Goal: Navigation & Orientation: Find specific page/section

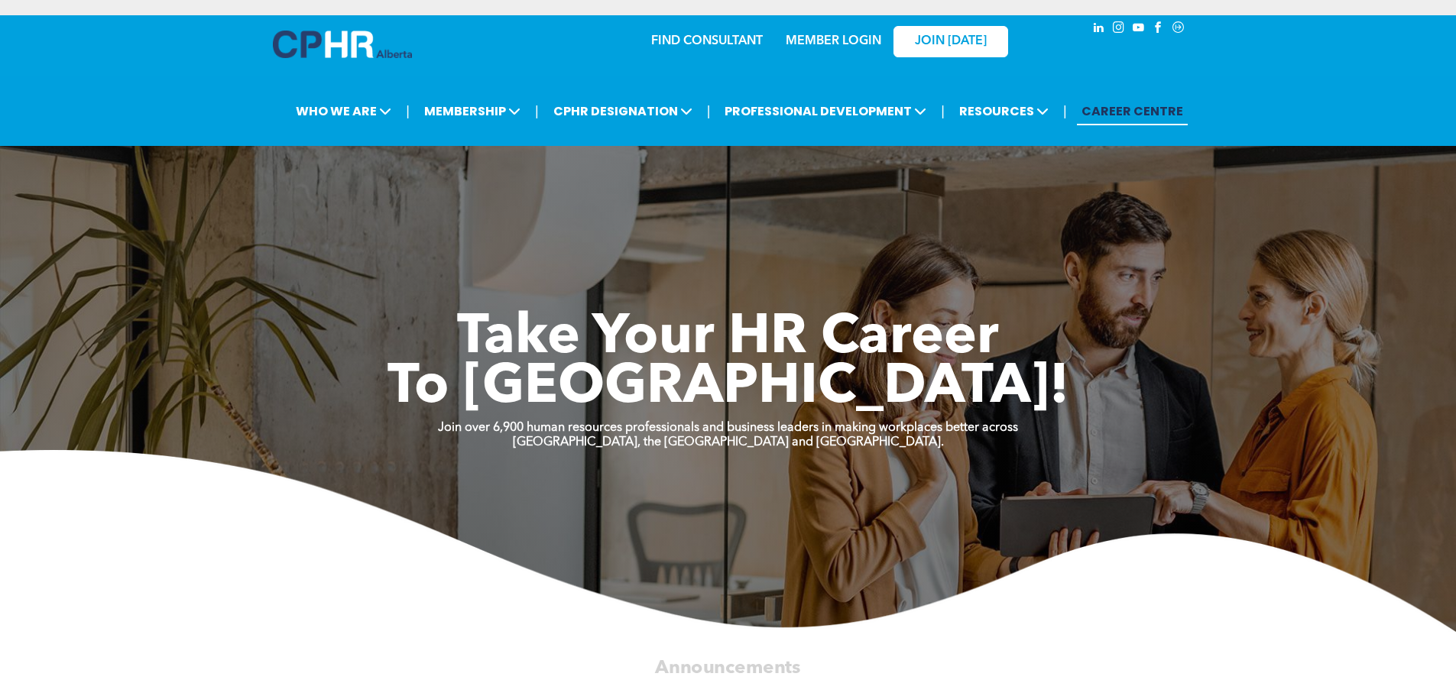
click at [852, 43] on link "MEMBER LOGIN" at bounding box center [834, 41] width 96 height 12
click at [865, 37] on link "MEMBER LOGIN" at bounding box center [834, 41] width 96 height 12
click at [831, 37] on link "MEMBER LOGIN" at bounding box center [834, 41] width 96 height 12
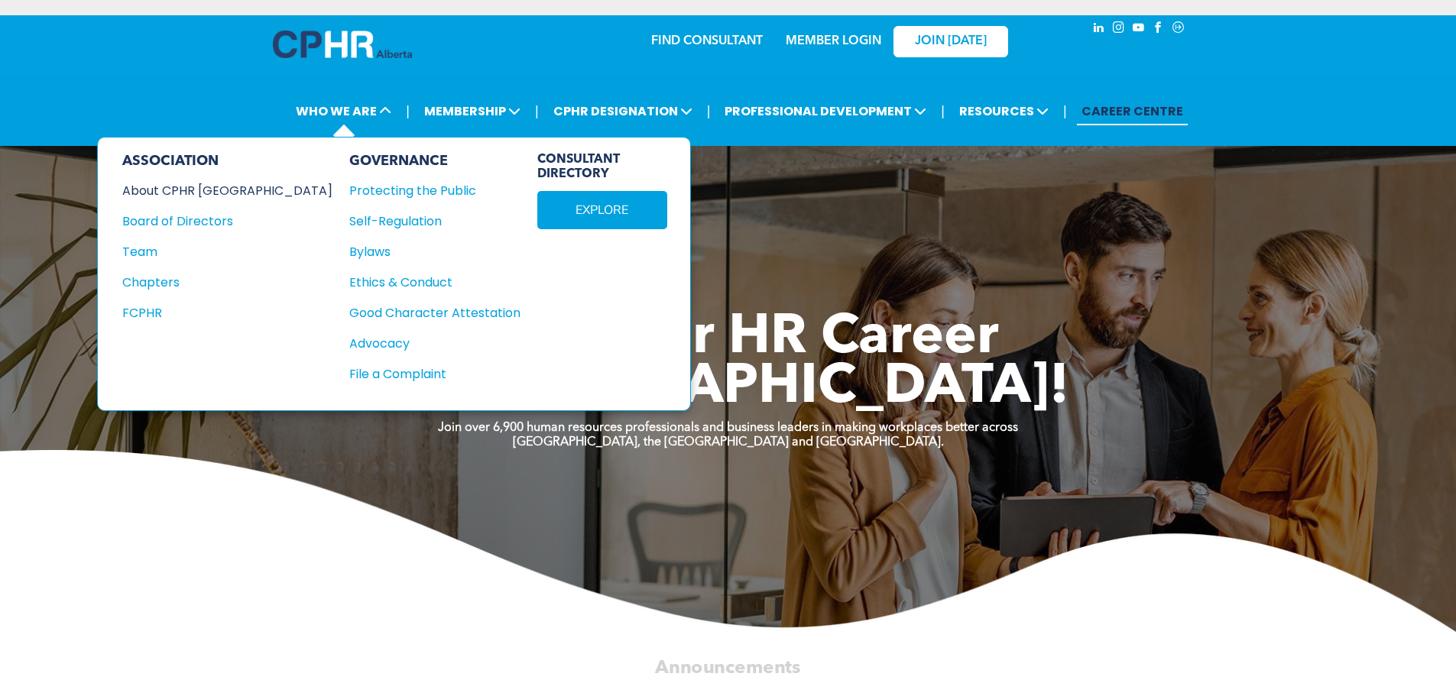
click at [203, 188] on div "About CPHR [GEOGRAPHIC_DATA]" at bounding box center [217, 190] width 190 height 19
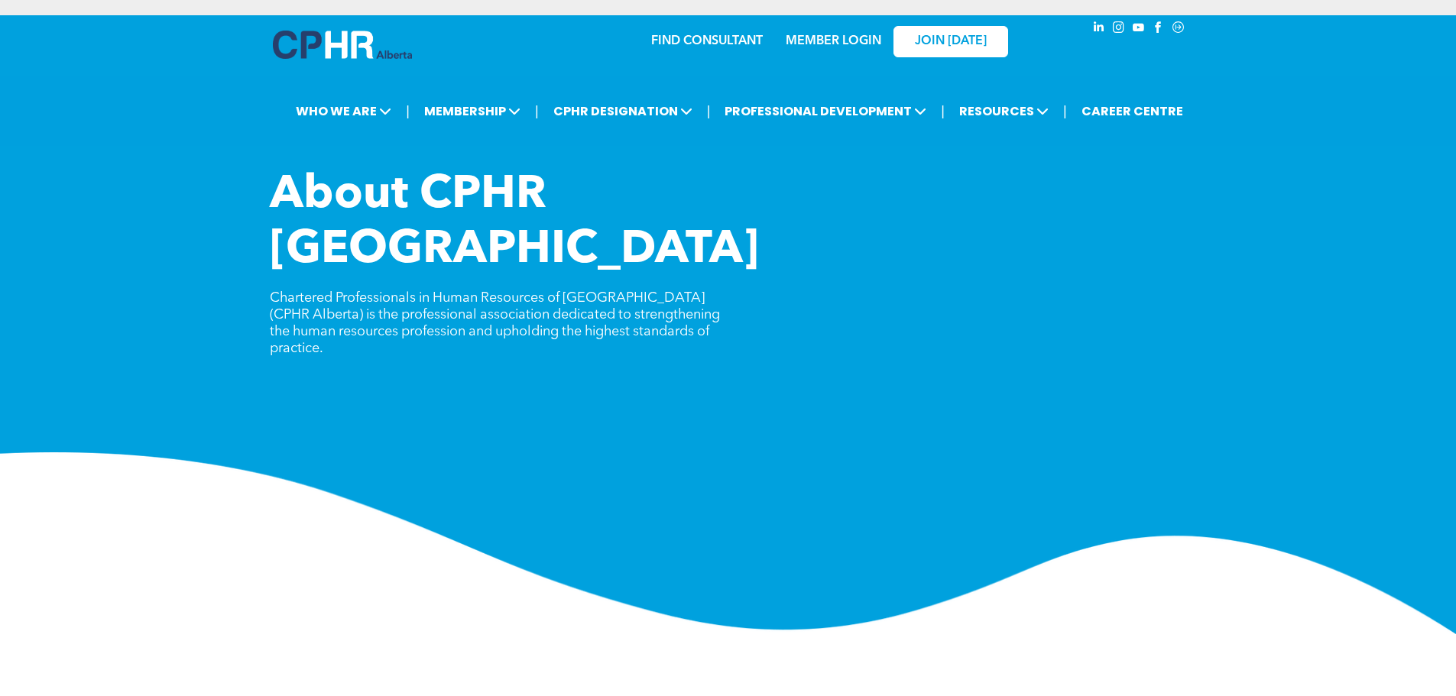
click at [844, 35] on link "MEMBER LOGIN" at bounding box center [834, 41] width 96 height 12
